Goal: Transaction & Acquisition: Purchase product/service

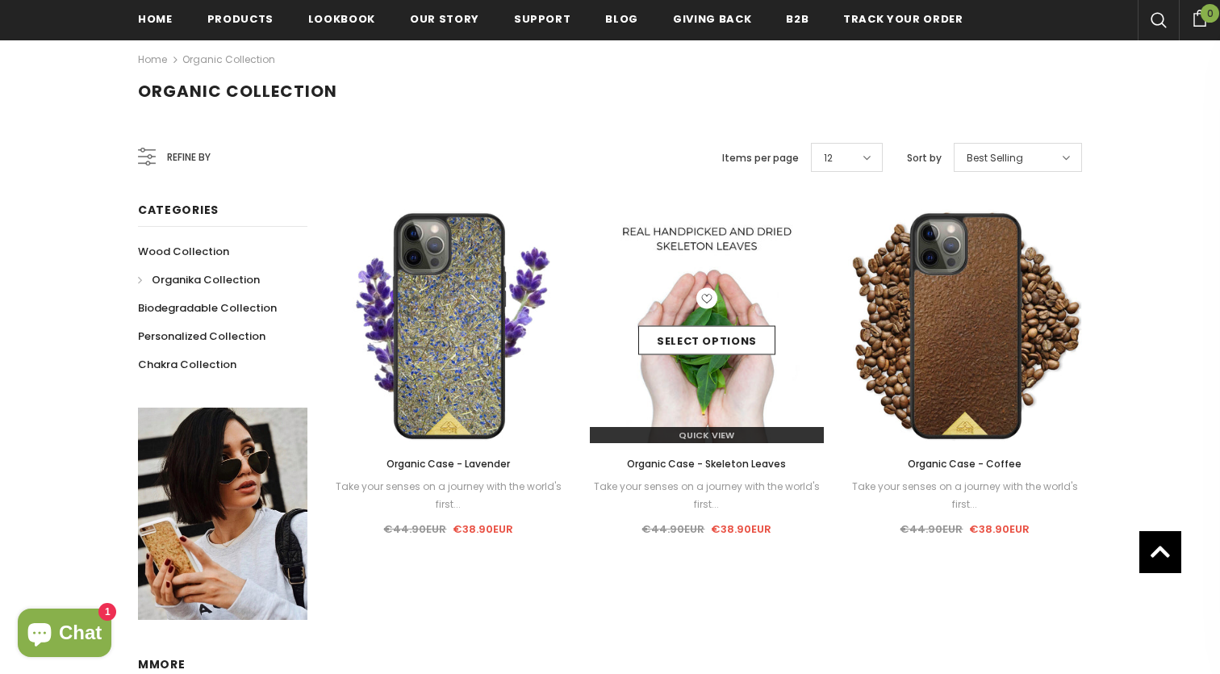
scroll to position [421, 0]
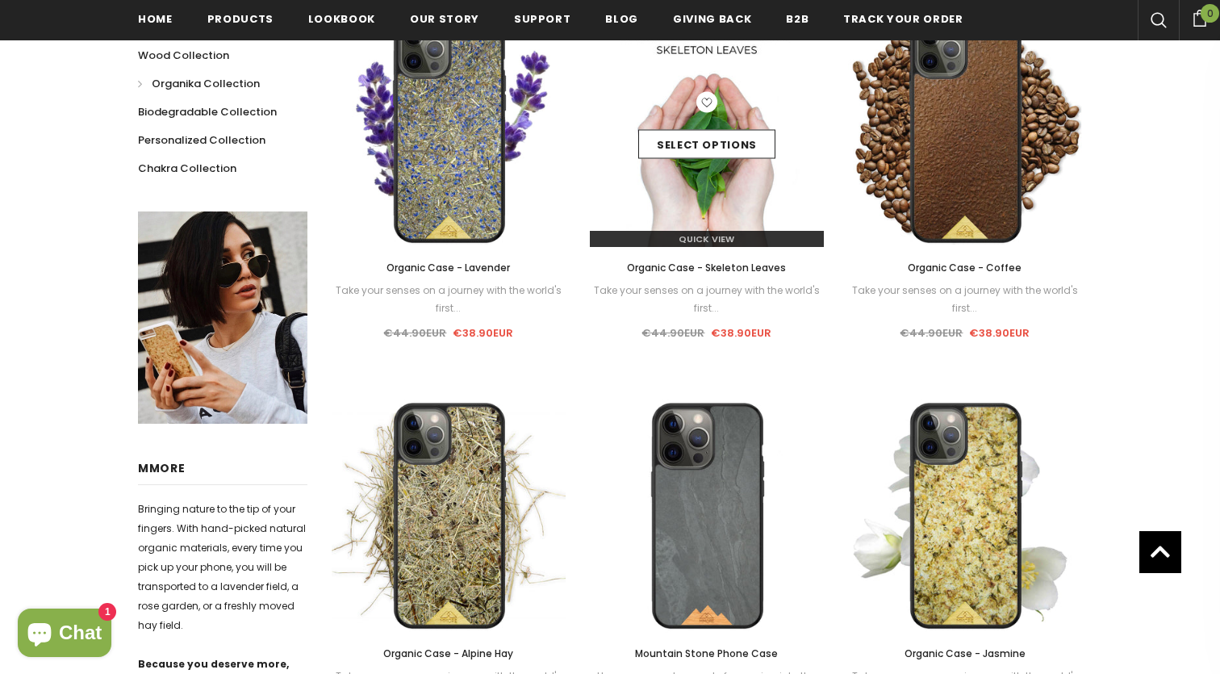
click at [781, 196] on img at bounding box center [707, 130] width 234 height 234
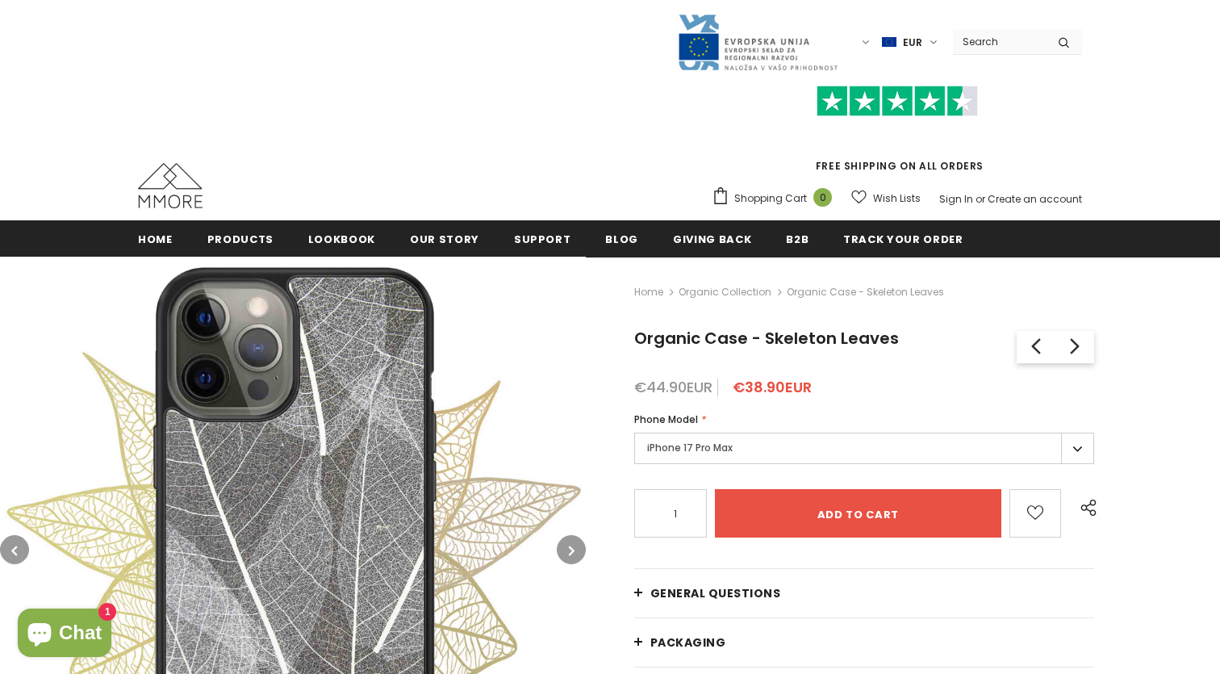
scroll to position [198, 0]
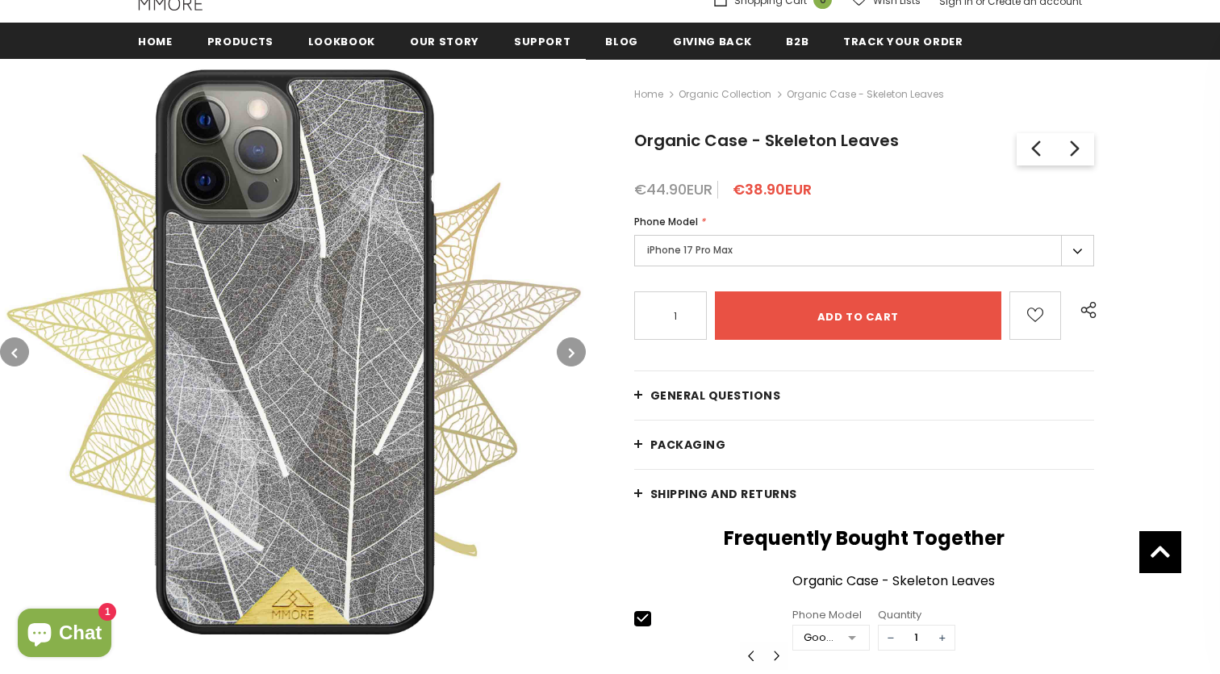
click at [14, 349] on icon "button" at bounding box center [14, 353] width 6 height 16
